Goal: Task Accomplishment & Management: Use online tool/utility

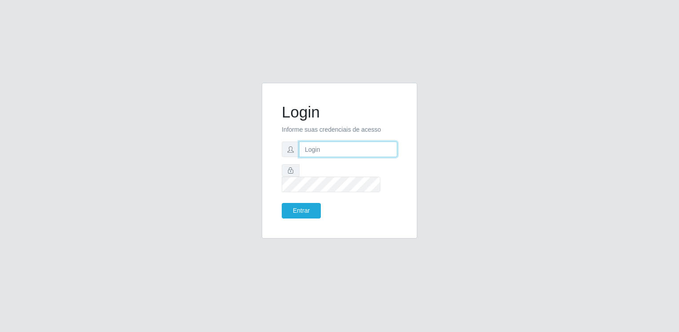
click at [373, 157] on input "text" at bounding box center [348, 149] width 98 height 16
type input "[EMAIL_ADDRESS][DOMAIN_NAME]"
click at [282, 203] on button "Entrar" at bounding box center [301, 211] width 39 height 16
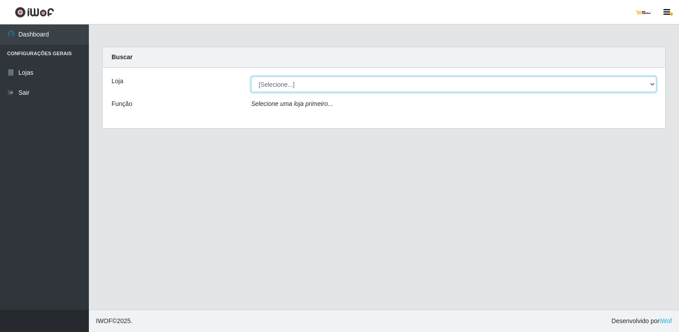
click at [379, 88] on select "[Selecione...] [GEOGRAPHIC_DATA][PERSON_NAME]" at bounding box center [453, 84] width 405 height 16
select select "168"
click at [251, 76] on select "[Selecione...] [GEOGRAPHIC_DATA][PERSON_NAME]" at bounding box center [453, 84] width 405 height 16
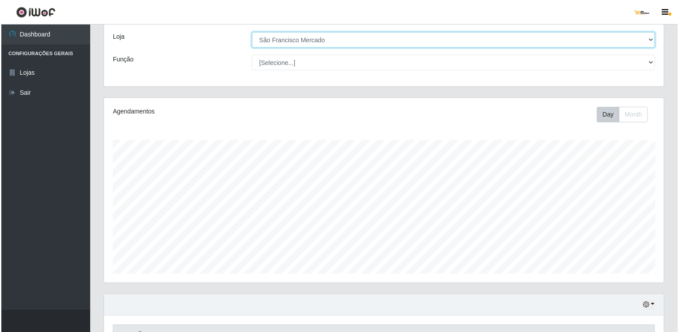
scroll to position [178, 0]
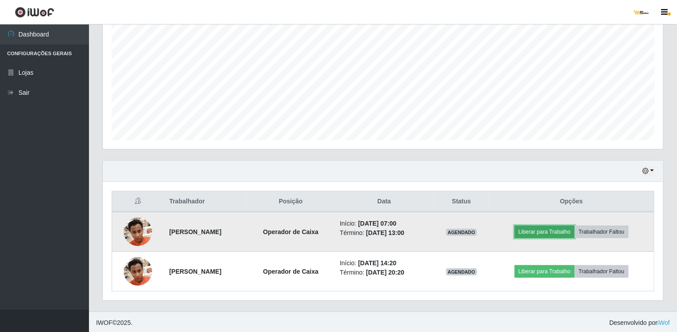
click at [558, 235] on button "Liberar para Trabalho" at bounding box center [544, 231] width 60 height 12
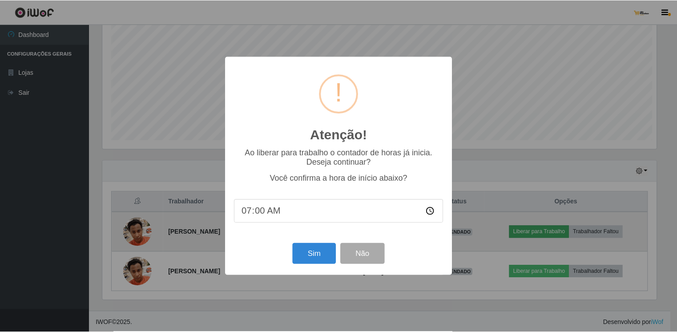
scroll to position [184, 557]
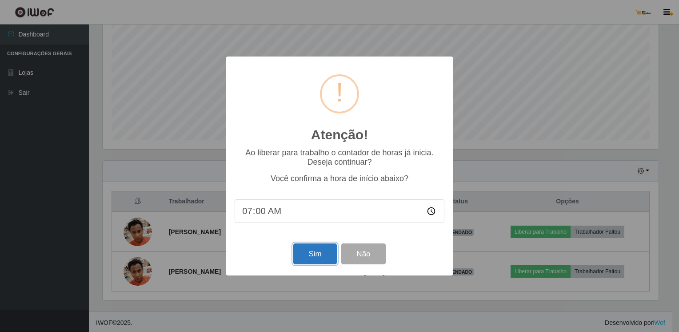
click at [315, 253] on button "Sim" at bounding box center [314, 253] width 43 height 21
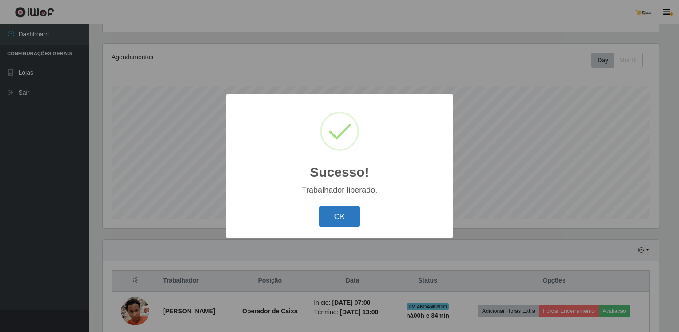
click at [341, 213] on button "OK" at bounding box center [339, 216] width 41 height 21
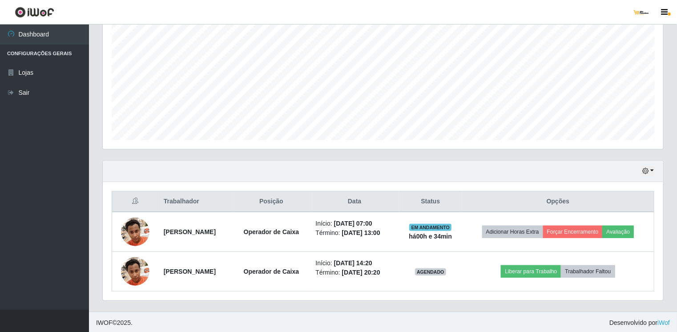
scroll to position [0, 0]
